Goal: Task Accomplishment & Management: Manage account settings

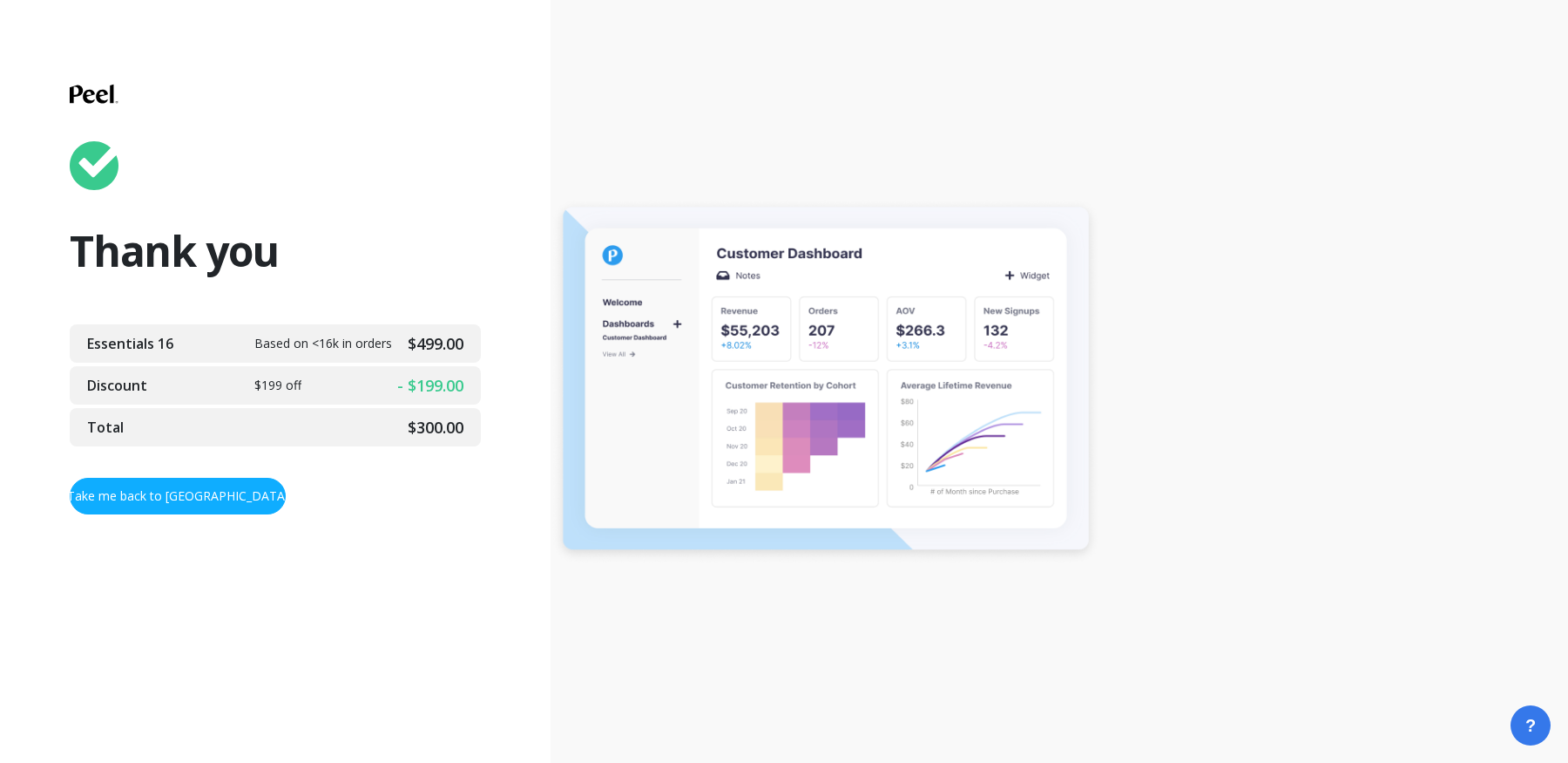
click at [94, 93] on img at bounding box center [93, 93] width 49 height 49
click at [187, 496] on link "Take me back to [GEOGRAPHIC_DATA]" at bounding box center [178, 496] width 216 height 37
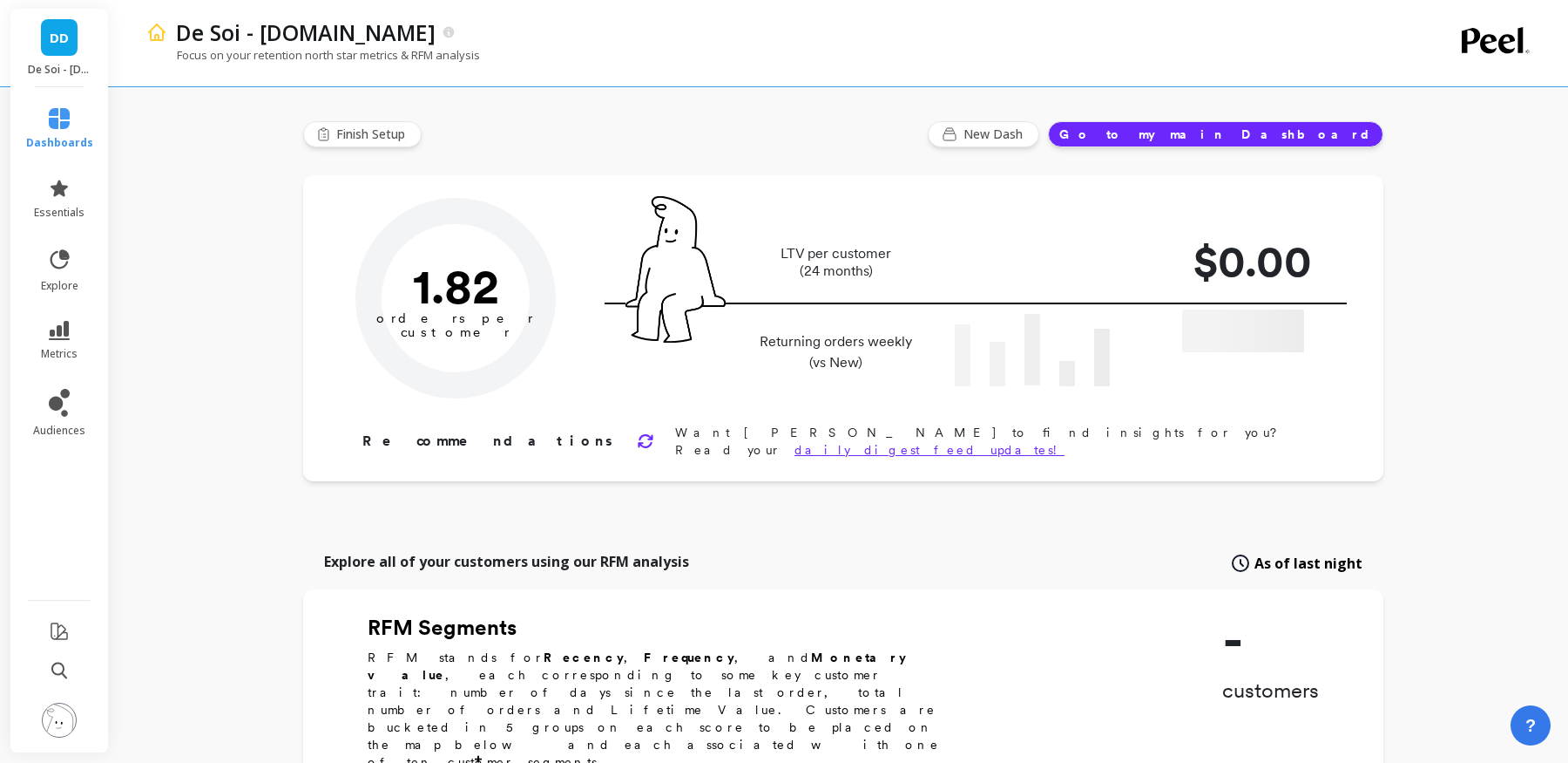
type input "Champions"
type input "6173"
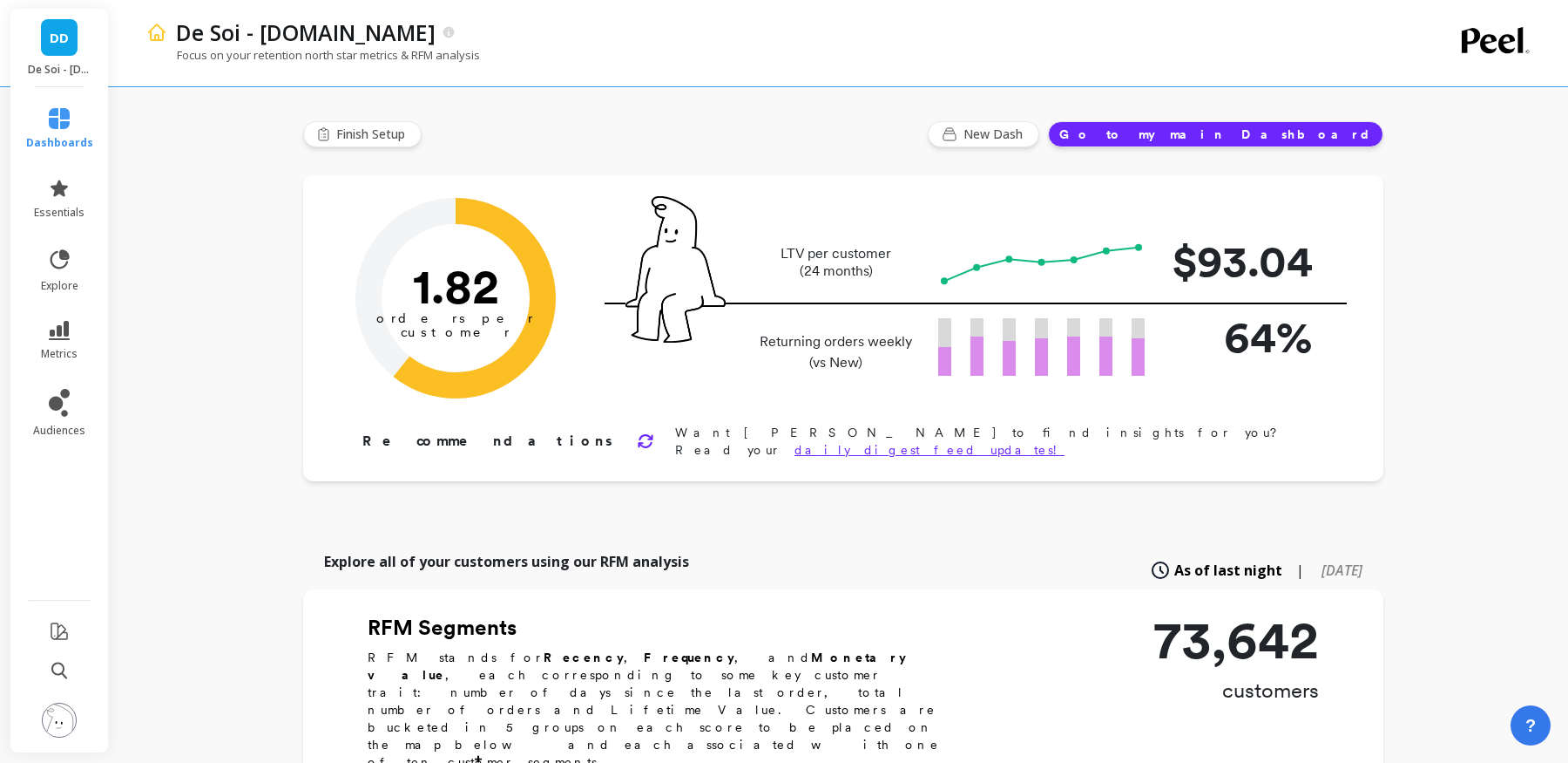
click at [54, 731] on img at bounding box center [59, 719] width 35 height 35
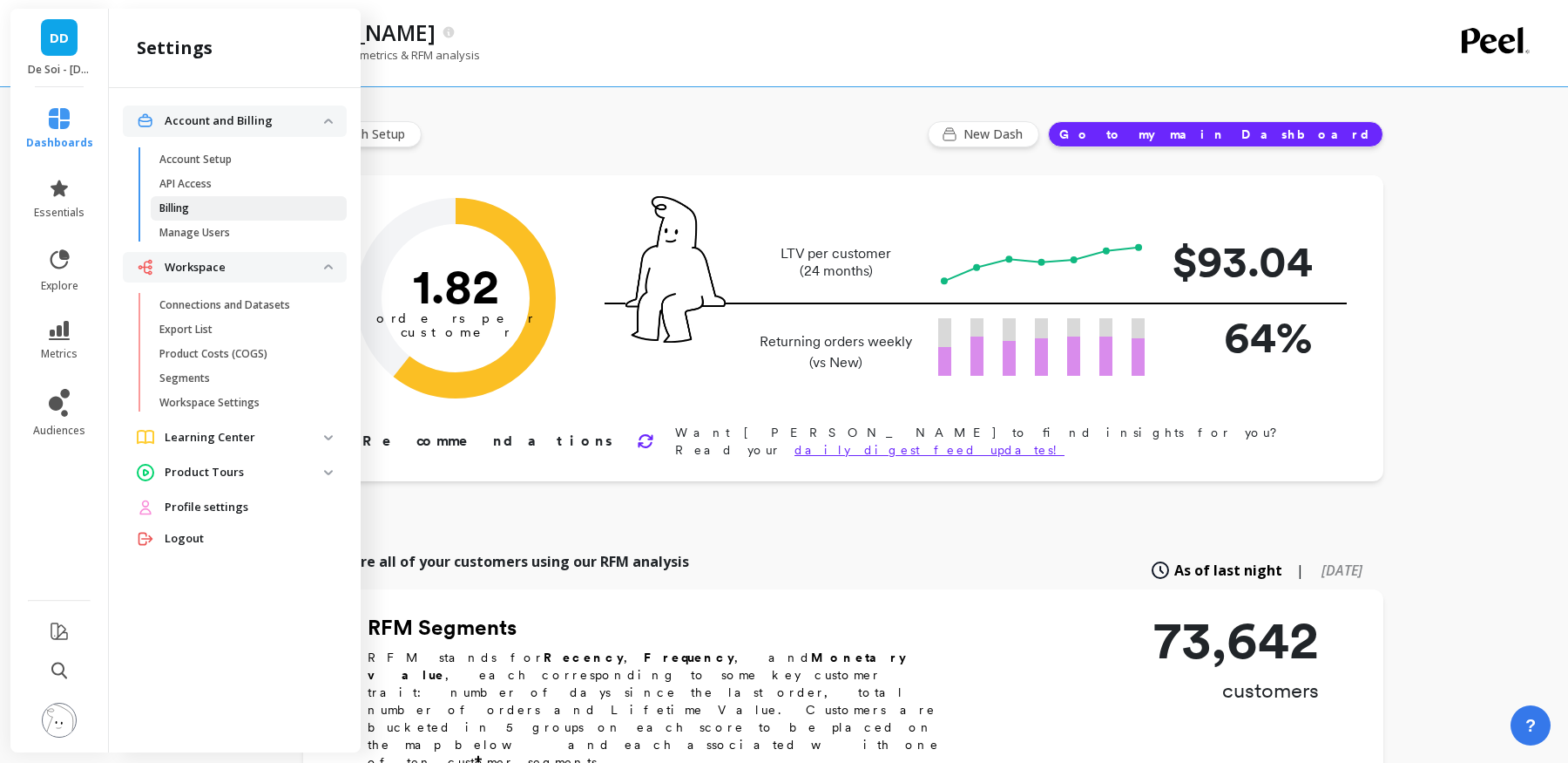
click at [188, 204] on p "Billing" at bounding box center [175, 209] width 30 height 14
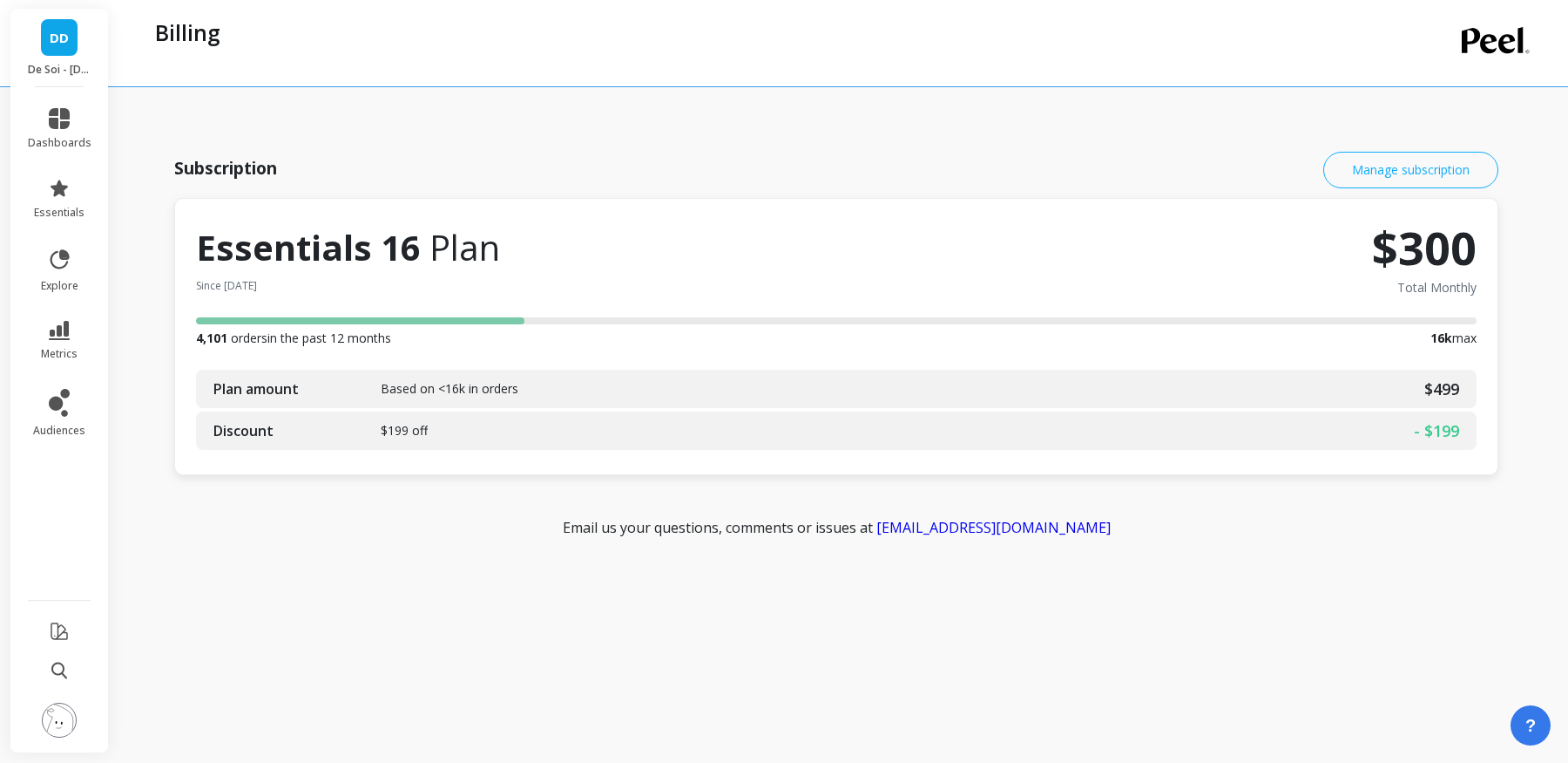
click at [1415, 172] on link "Manage subscription" at bounding box center [1410, 170] width 175 height 37
